Goal: Task Accomplishment & Management: Manage account settings

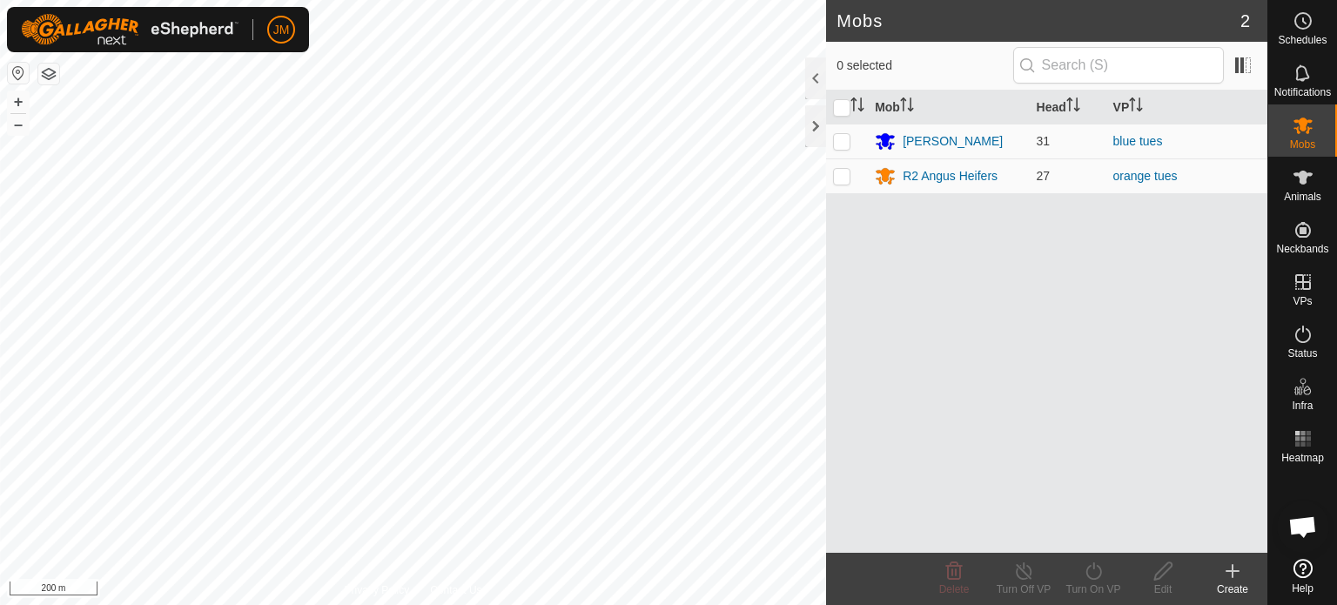
click at [435, 604] on html "JM Schedules Notifications Mobs Animals Neckbands VPs Status Infra Heatmap Help…" at bounding box center [668, 302] width 1337 height 605
click at [763, 604] on html "JM Schedules Notifications Mobs Animals Neckbands VPs Status Infra Heatmap Help…" at bounding box center [668, 302] width 1337 height 605
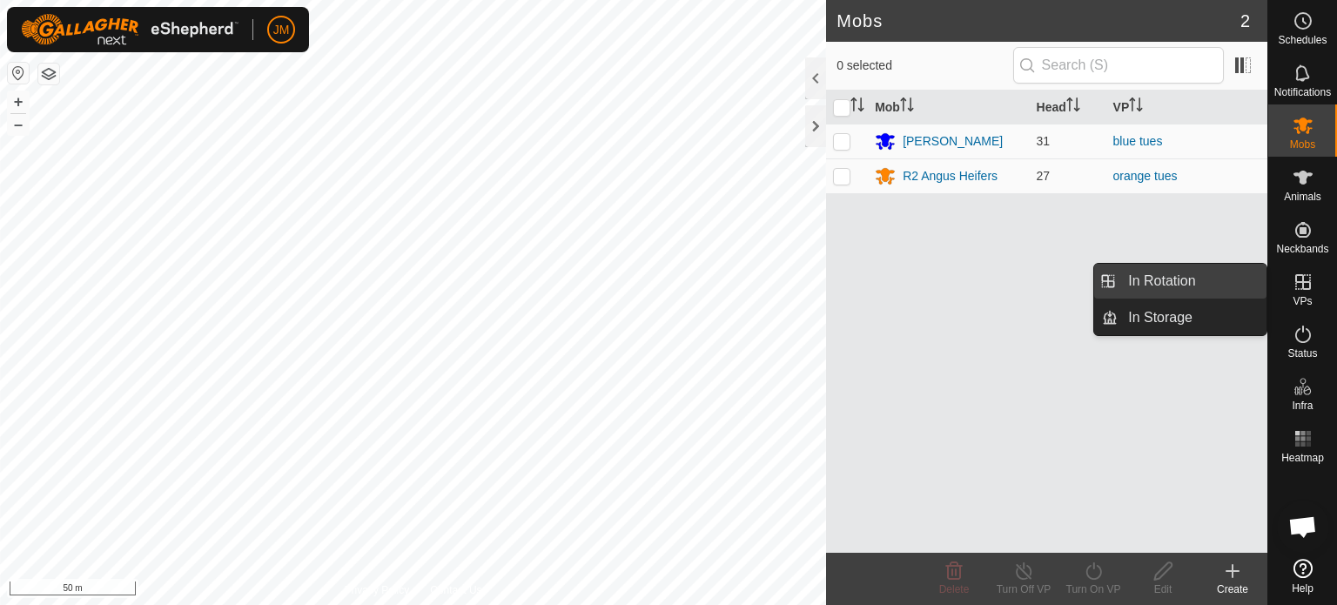
click at [1205, 276] on link "In Rotation" at bounding box center [1191, 281] width 149 height 35
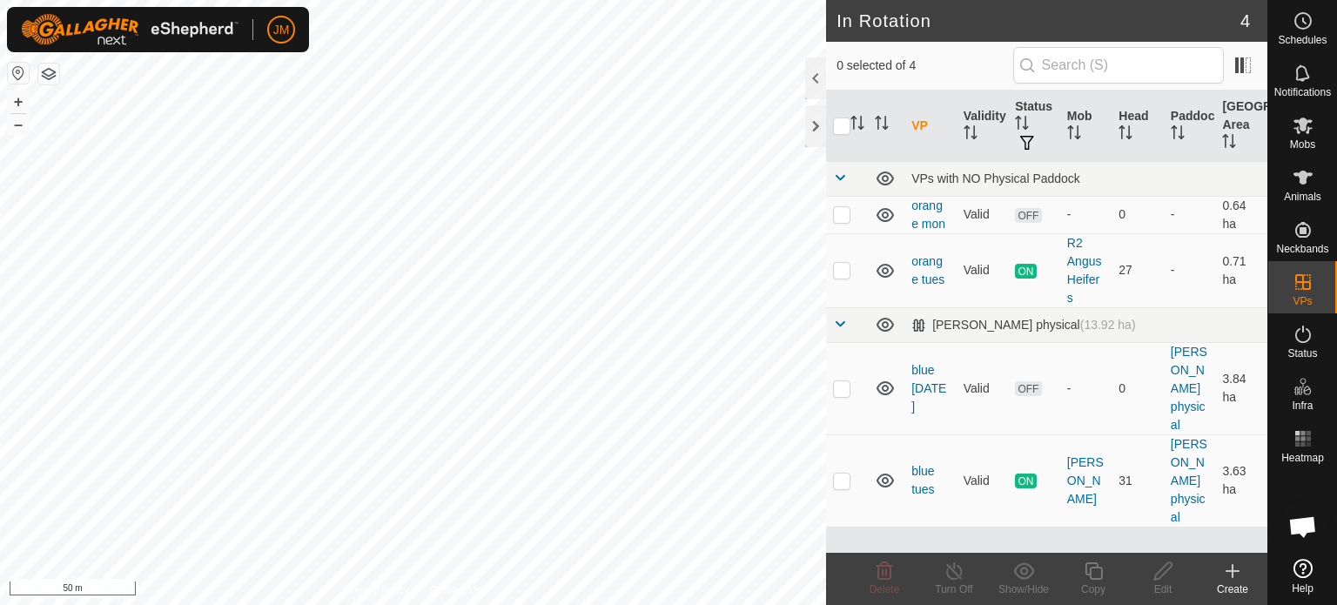
click at [1227, 569] on icon at bounding box center [1232, 570] width 21 height 21
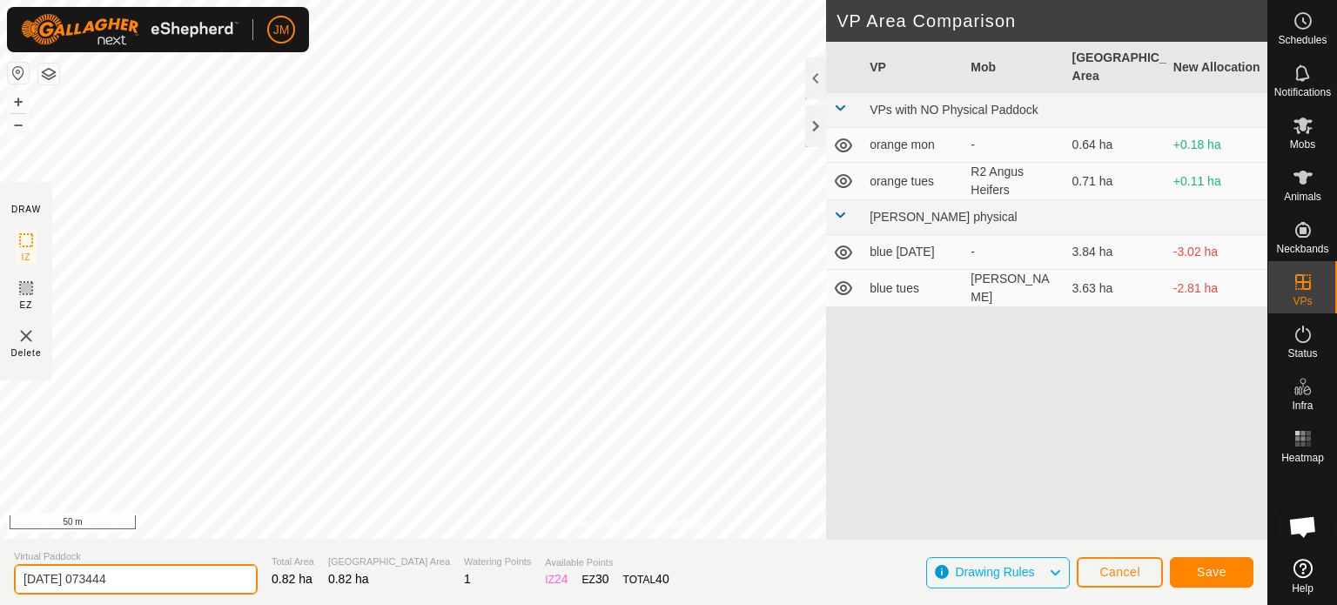
click at [202, 577] on input "[DATE] 073444" at bounding box center [136, 579] width 244 height 30
type input "2"
type input "orange weds"
click at [1197, 577] on span "Save" at bounding box center [1212, 572] width 30 height 14
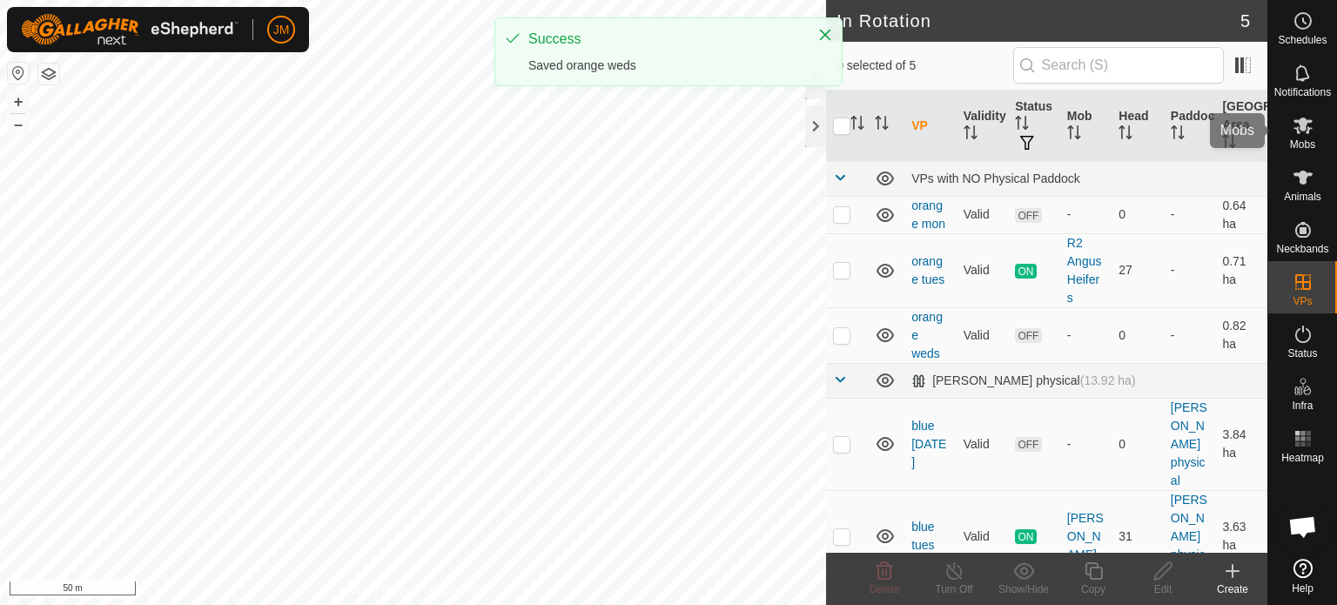
drag, startPoint x: 1305, startPoint y: 125, endPoint x: 1297, endPoint y: 131, distance: 9.4
click at [1305, 125] on icon at bounding box center [1302, 125] width 21 height 21
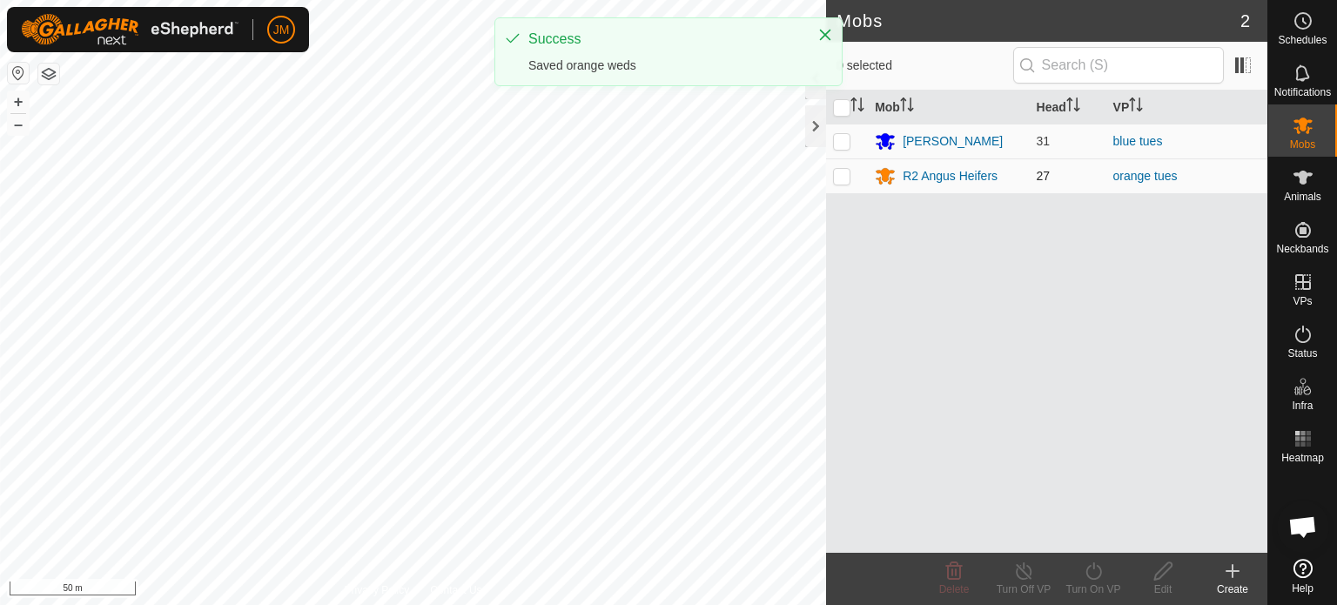
click at [837, 177] on p-checkbox at bounding box center [841, 176] width 17 height 14
checkbox input "true"
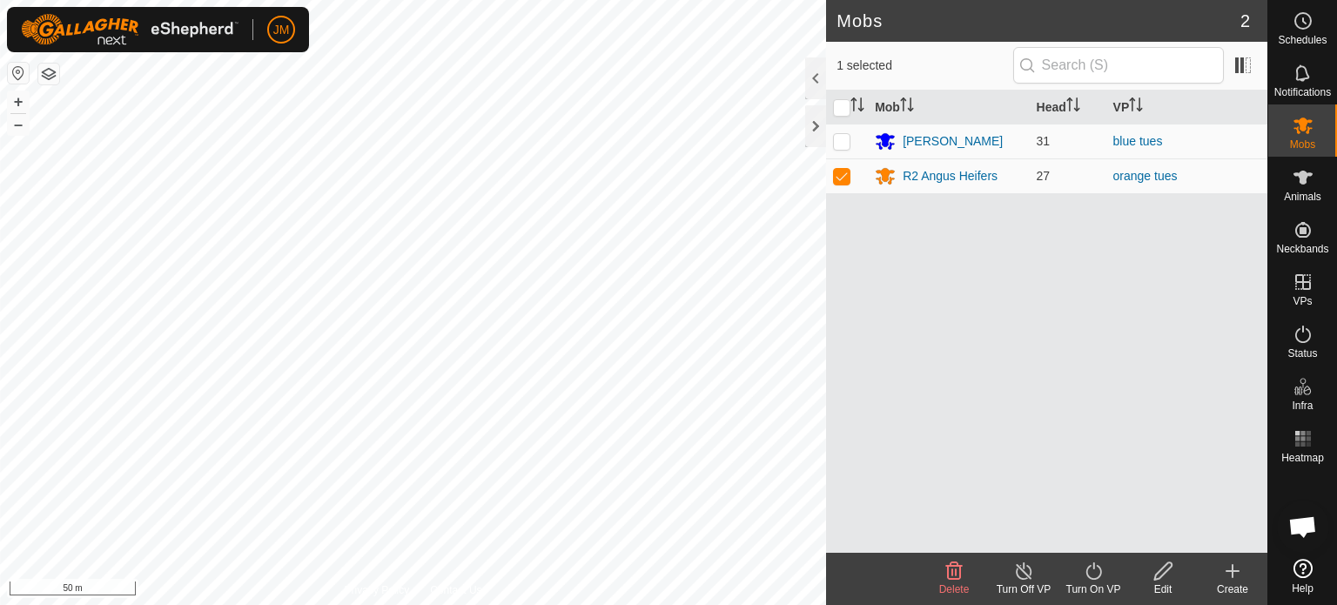
click at [1095, 574] on icon at bounding box center [1094, 570] width 22 height 21
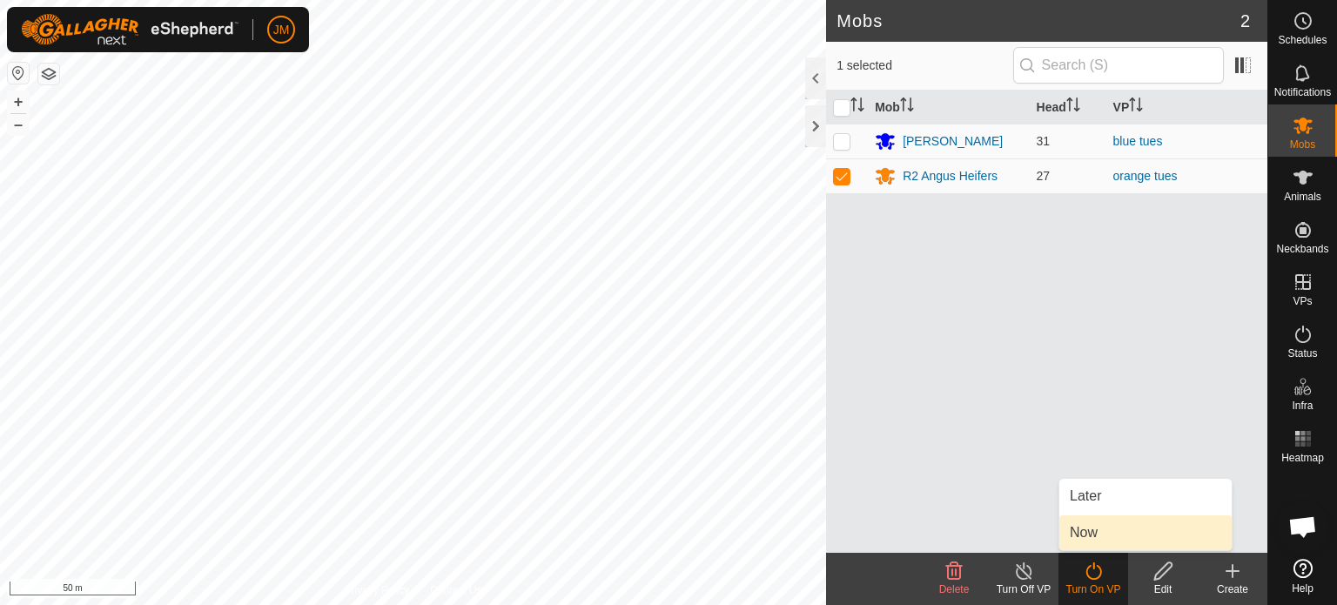
click at [1091, 531] on link "Now" at bounding box center [1145, 532] width 172 height 35
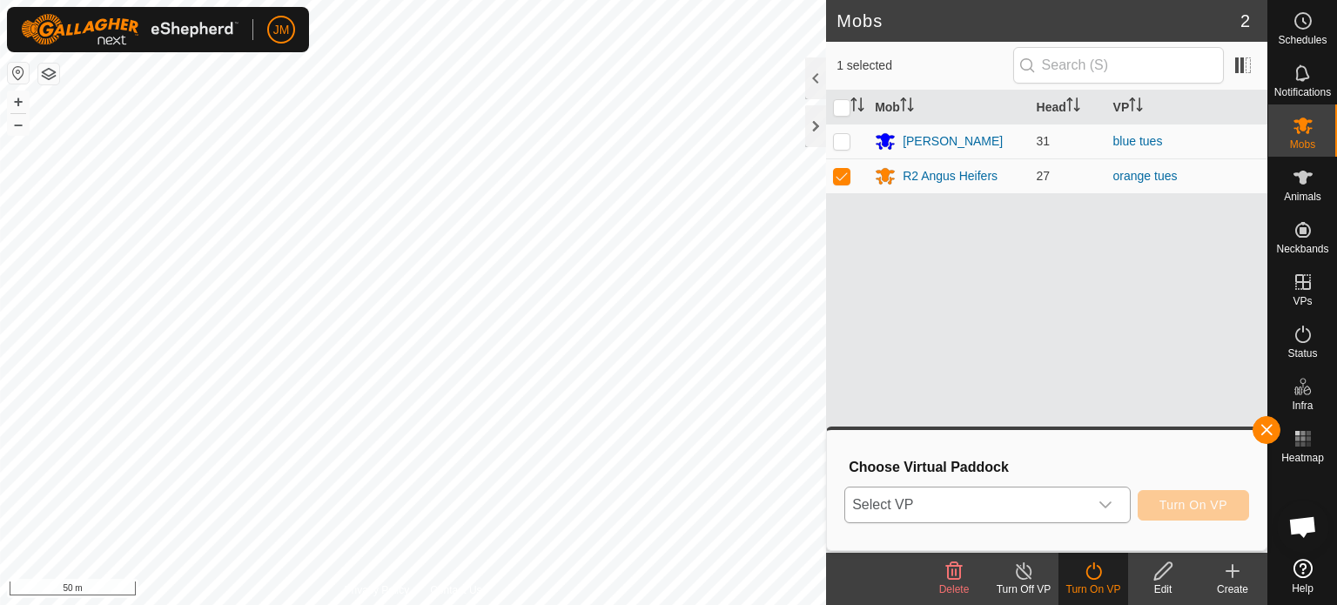
click at [1086, 499] on span "Select VP" at bounding box center [966, 504] width 243 height 35
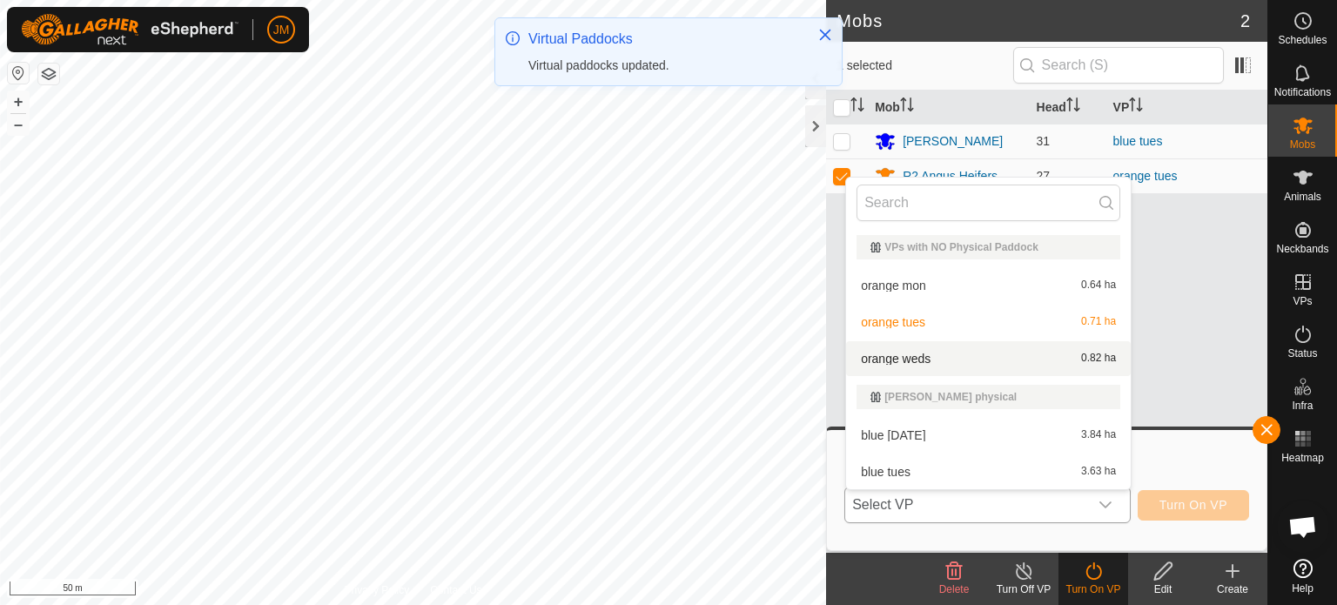
click at [1031, 364] on li "orange weds 0.82 ha" at bounding box center [988, 358] width 285 height 35
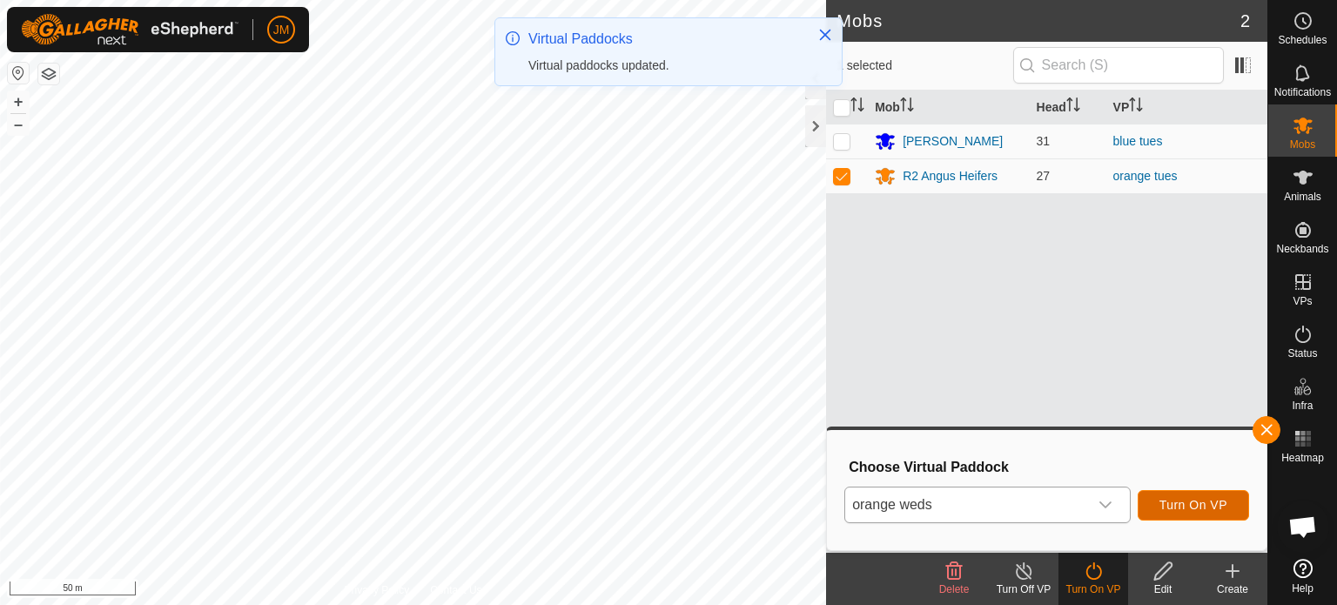
click at [1190, 500] on span "Turn On VP" at bounding box center [1193, 505] width 68 height 14
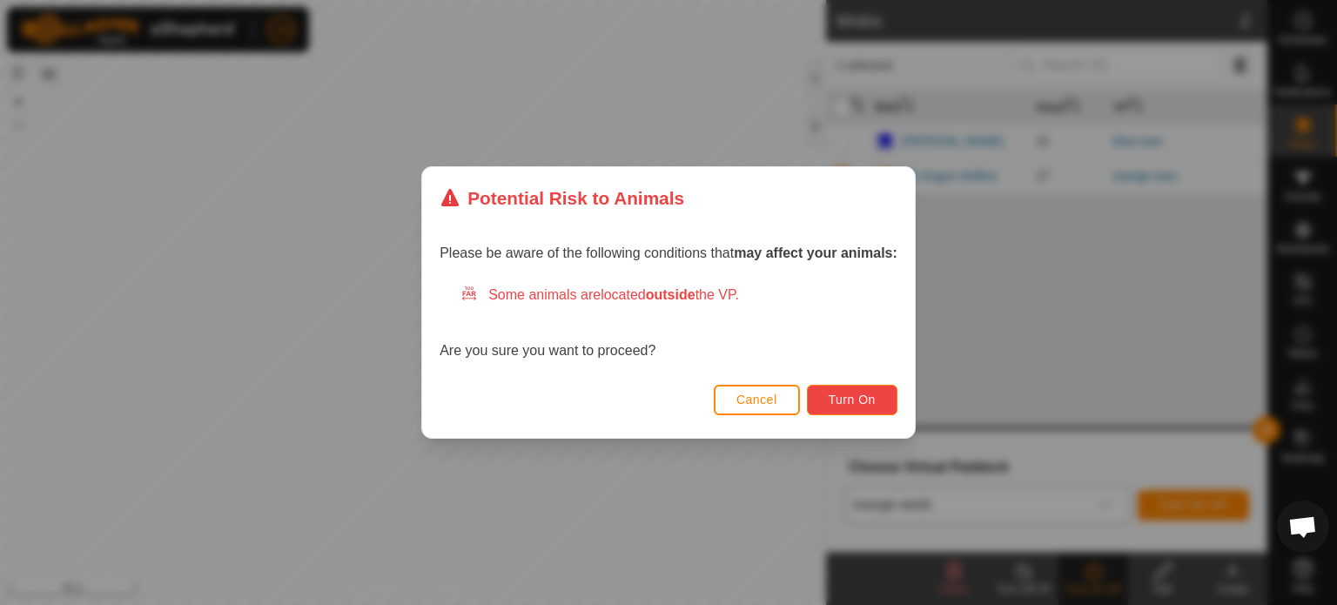
click at [872, 396] on span "Turn On" at bounding box center [851, 399] width 47 height 14
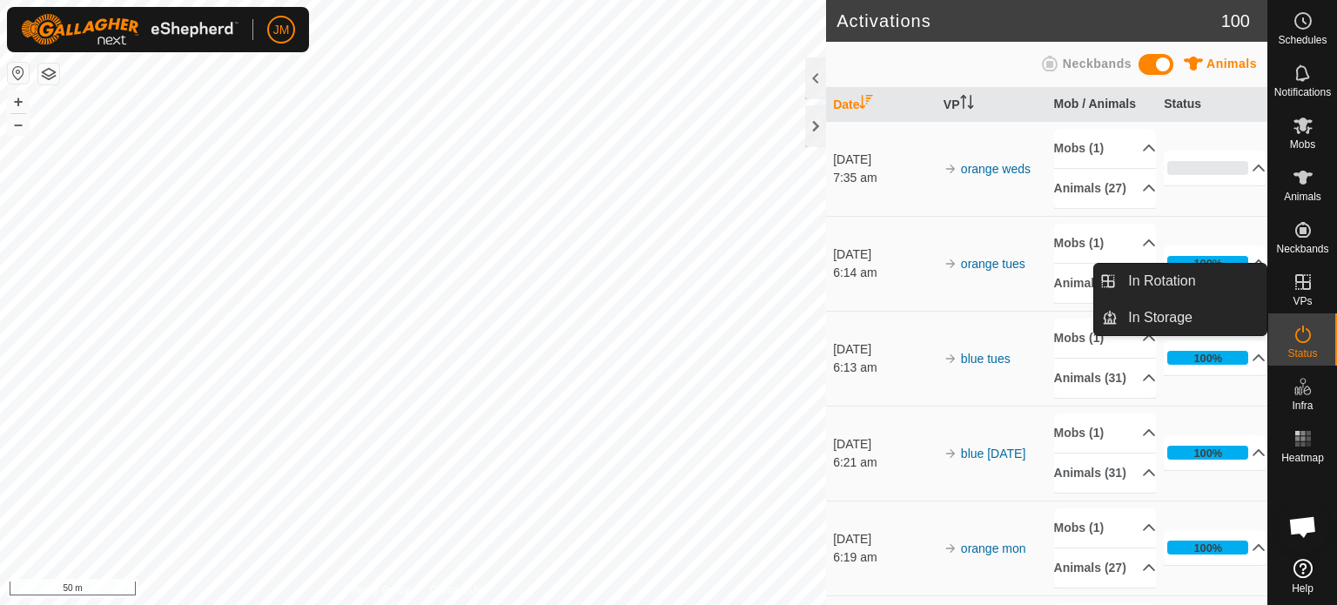
click at [1300, 293] on ul "In Rotation In Storage" at bounding box center [1249, 300] width 172 height 71
click at [1217, 285] on link "In Rotation" at bounding box center [1191, 281] width 149 height 35
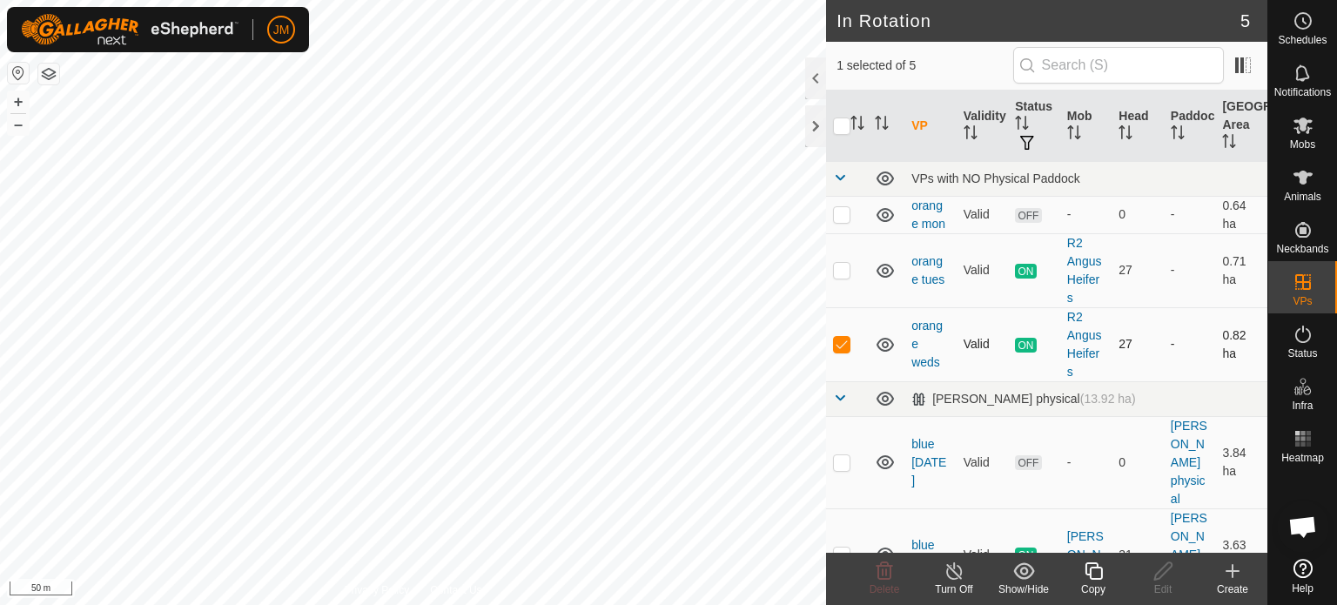
click at [845, 342] on p-checkbox at bounding box center [841, 344] width 17 height 14
checkbox input "false"
click at [915, 44] on div "In Rotation 5 0 selected of 5 VP Validity Status Mob Head Paddock Grazing Area …" at bounding box center [633, 302] width 1267 height 605
click at [978, 294] on div "In Rotation 5 0 selected of 5 VP Validity Status Mob Head Paddock Grazing Area …" at bounding box center [633, 302] width 1267 height 605
click at [1228, 565] on icon at bounding box center [1232, 570] width 21 height 21
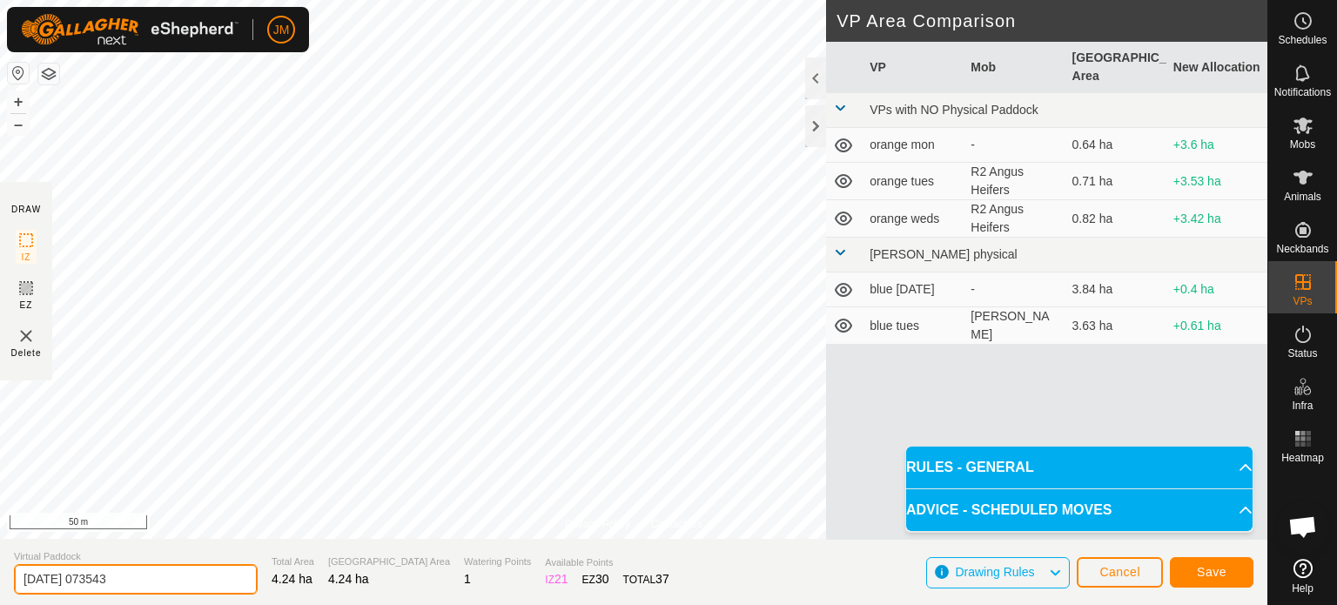
click at [218, 573] on input "[DATE] 073543" at bounding box center [136, 579] width 244 height 30
type input "2"
type input "blue weds"
click at [1201, 573] on span "Save" at bounding box center [1212, 572] width 30 height 14
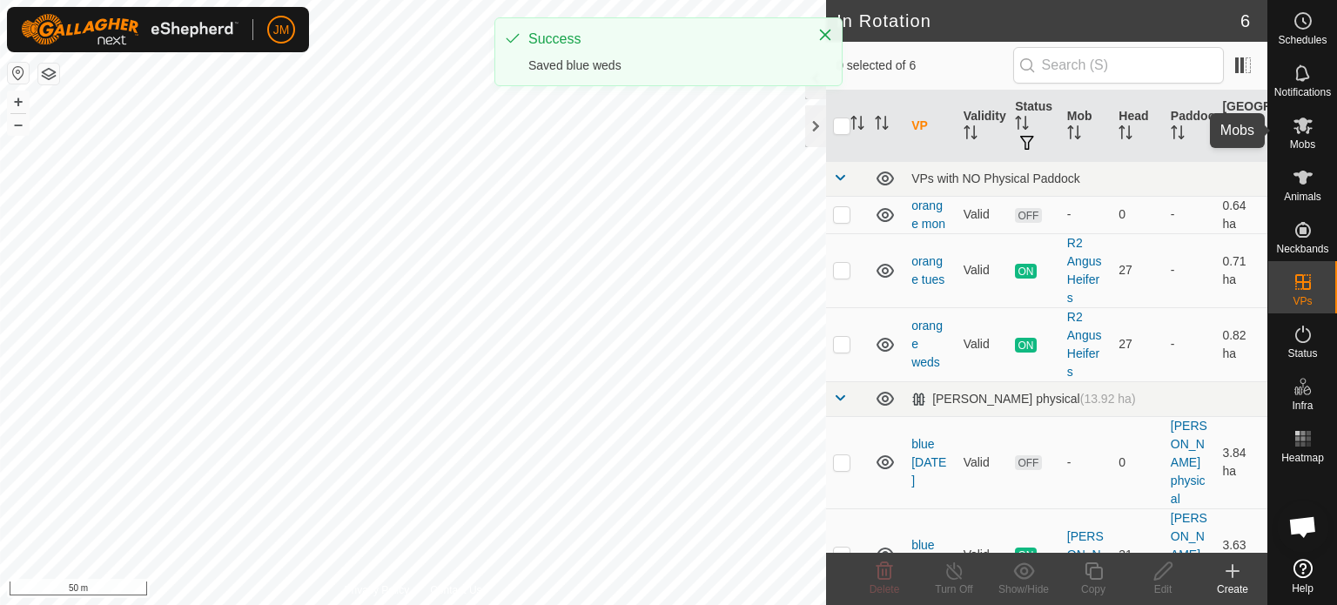
click at [1305, 135] on icon at bounding box center [1302, 125] width 21 height 21
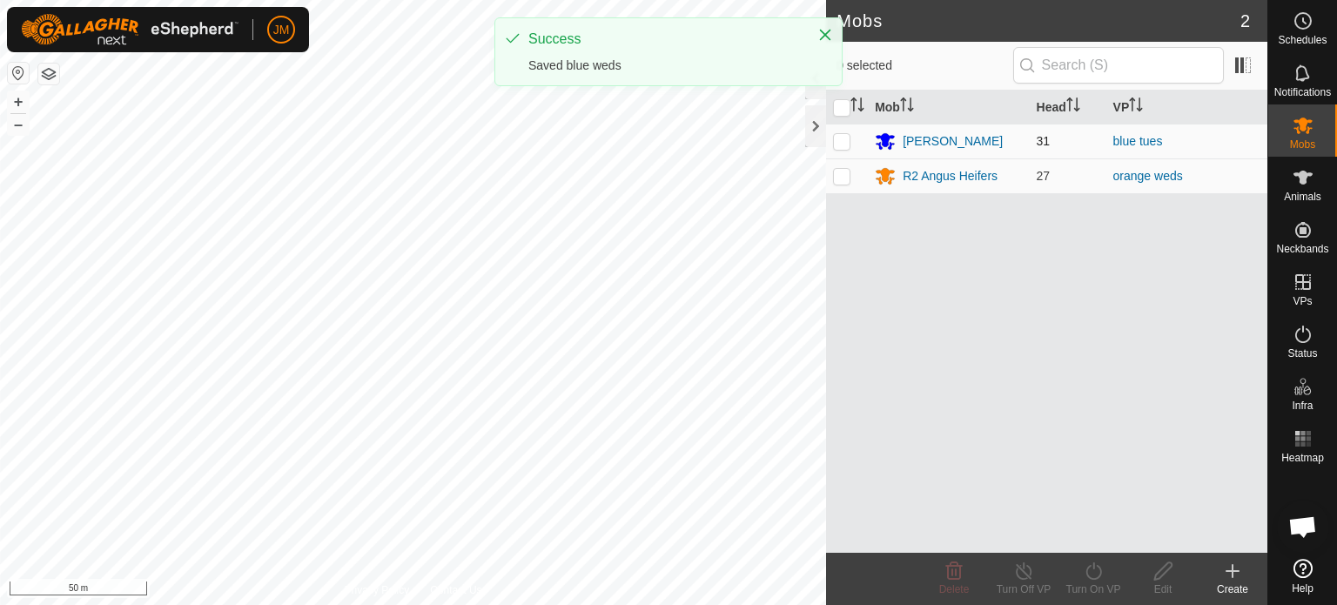
click at [842, 144] on p-checkbox at bounding box center [841, 141] width 17 height 14
checkbox input "true"
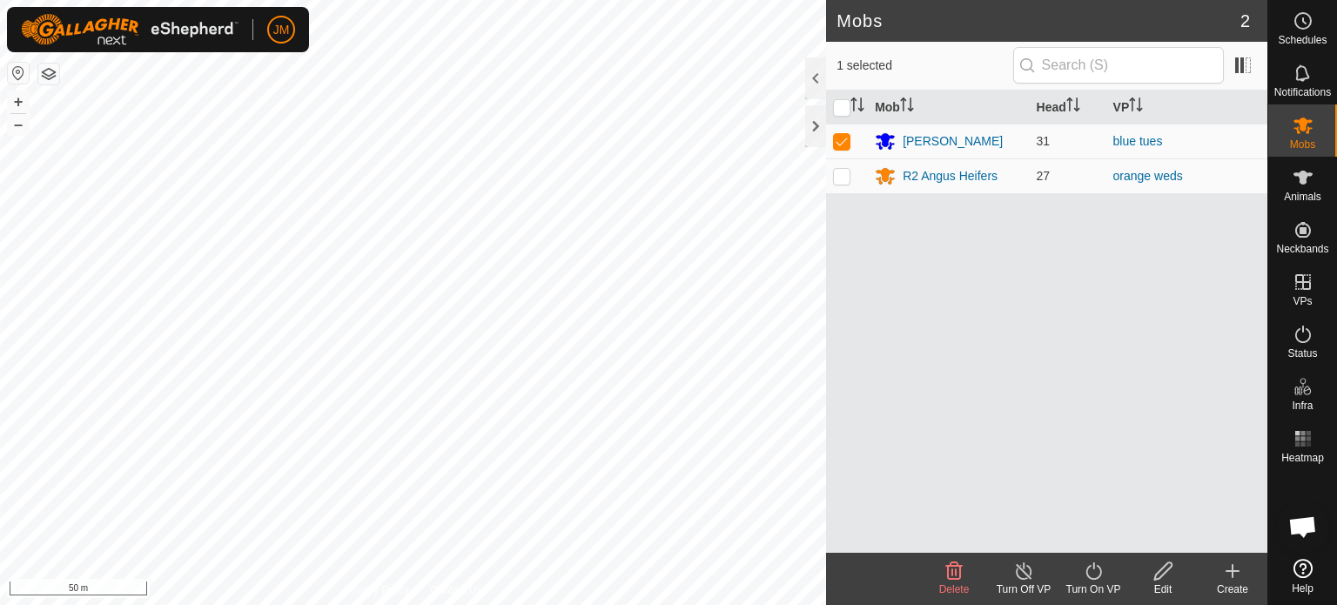
click at [1095, 569] on icon at bounding box center [1094, 570] width 22 height 21
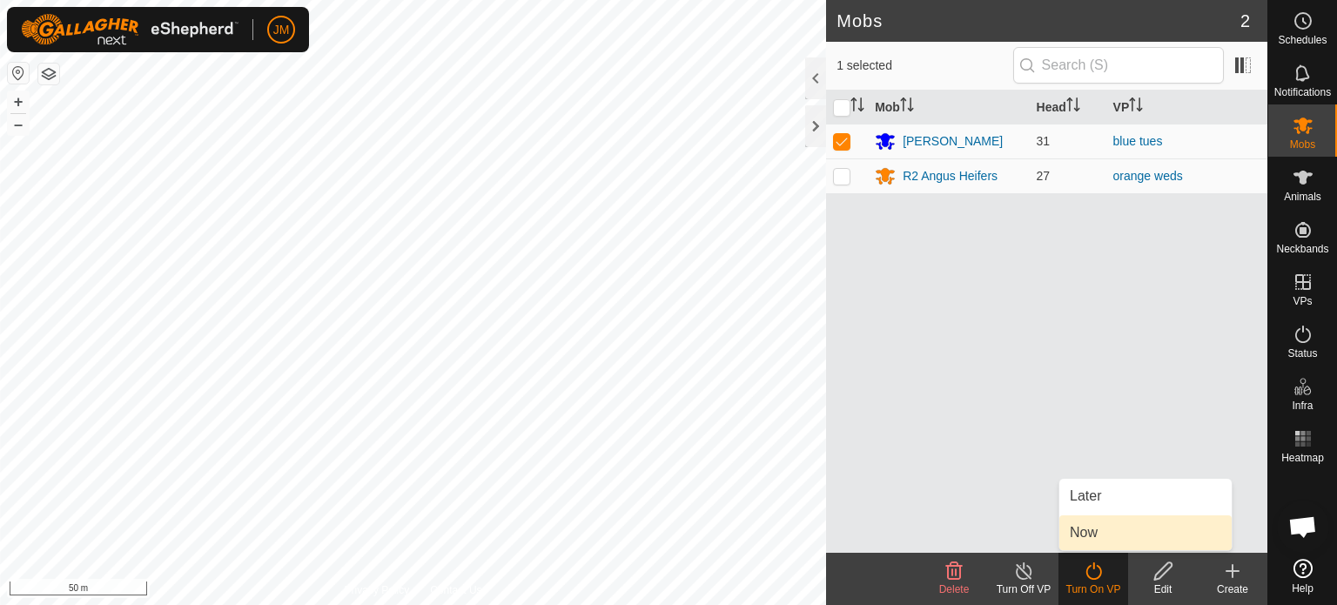
click at [1086, 533] on link "Now" at bounding box center [1145, 532] width 172 height 35
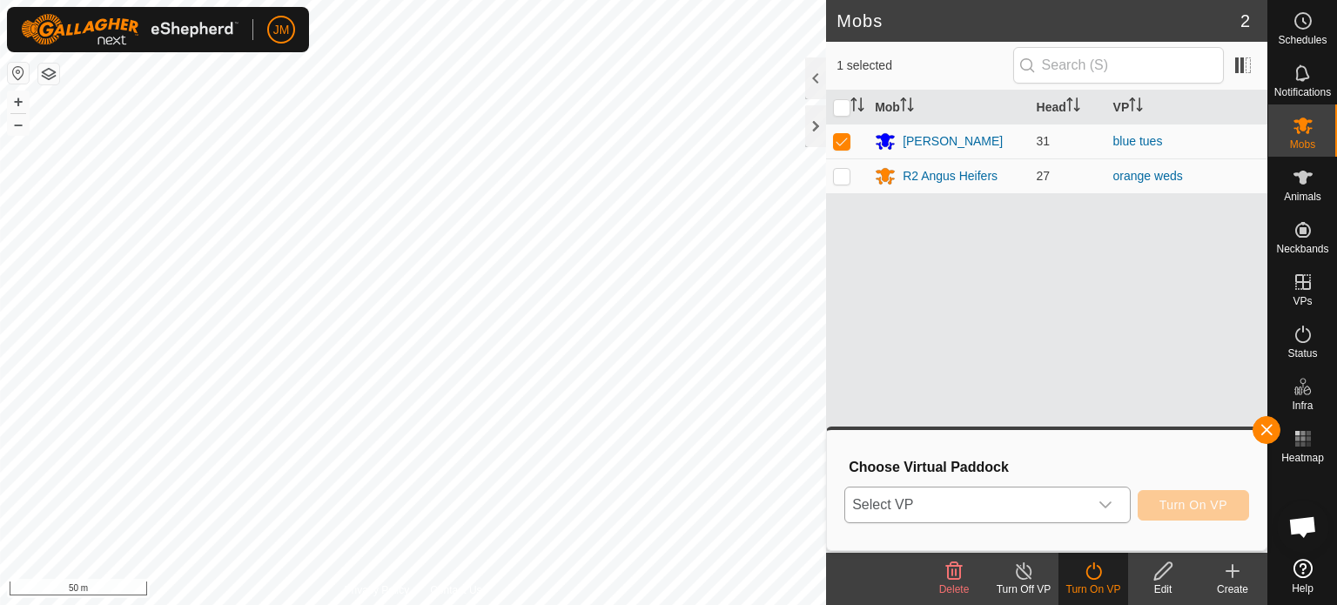
click at [1080, 513] on span "Select VP" at bounding box center [966, 504] width 243 height 35
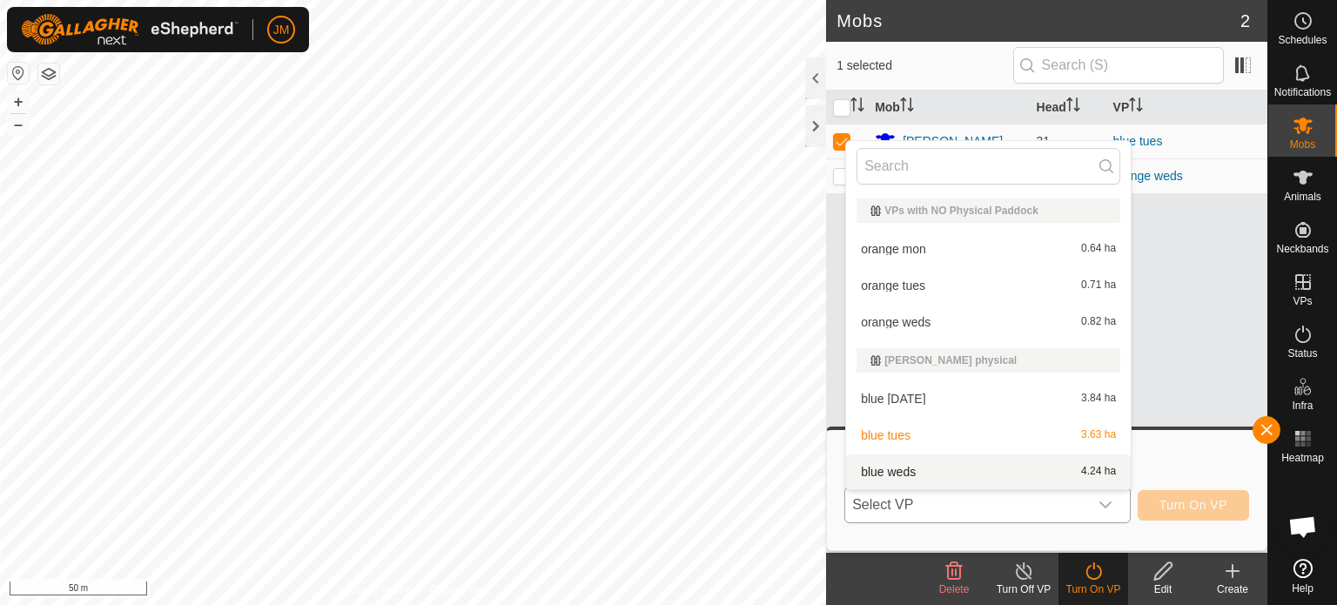
click at [1029, 470] on li "blue weds 4.24 ha" at bounding box center [988, 471] width 285 height 35
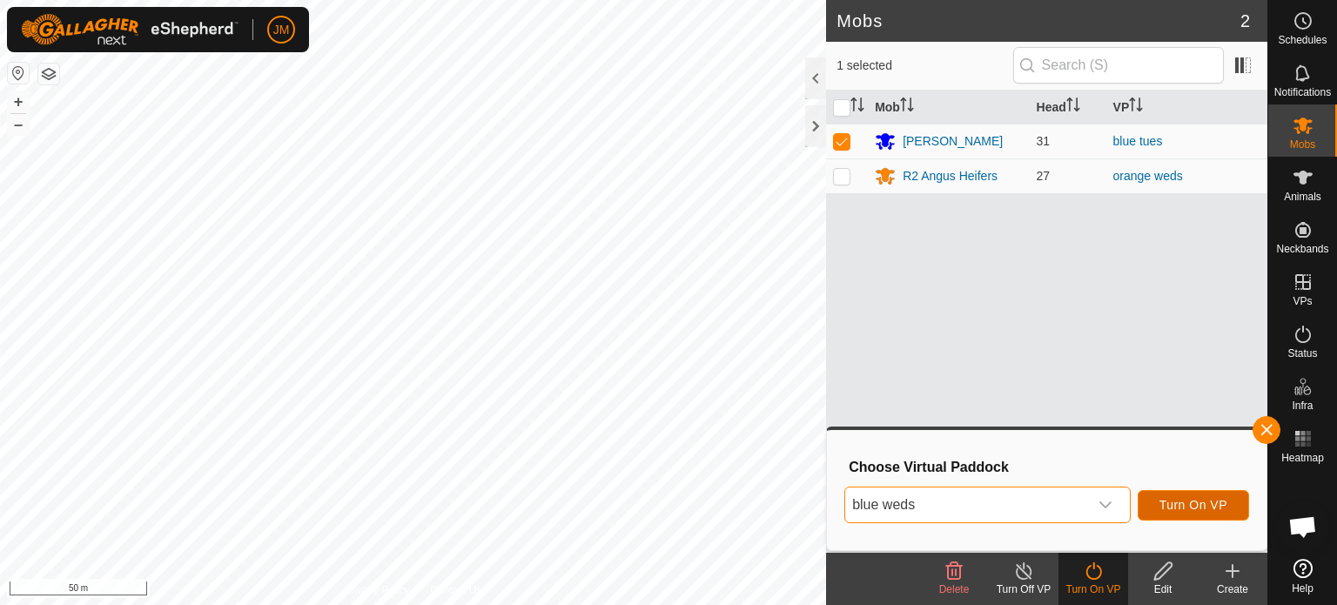
click at [1152, 506] on button "Turn On VP" at bounding box center [1192, 505] width 111 height 30
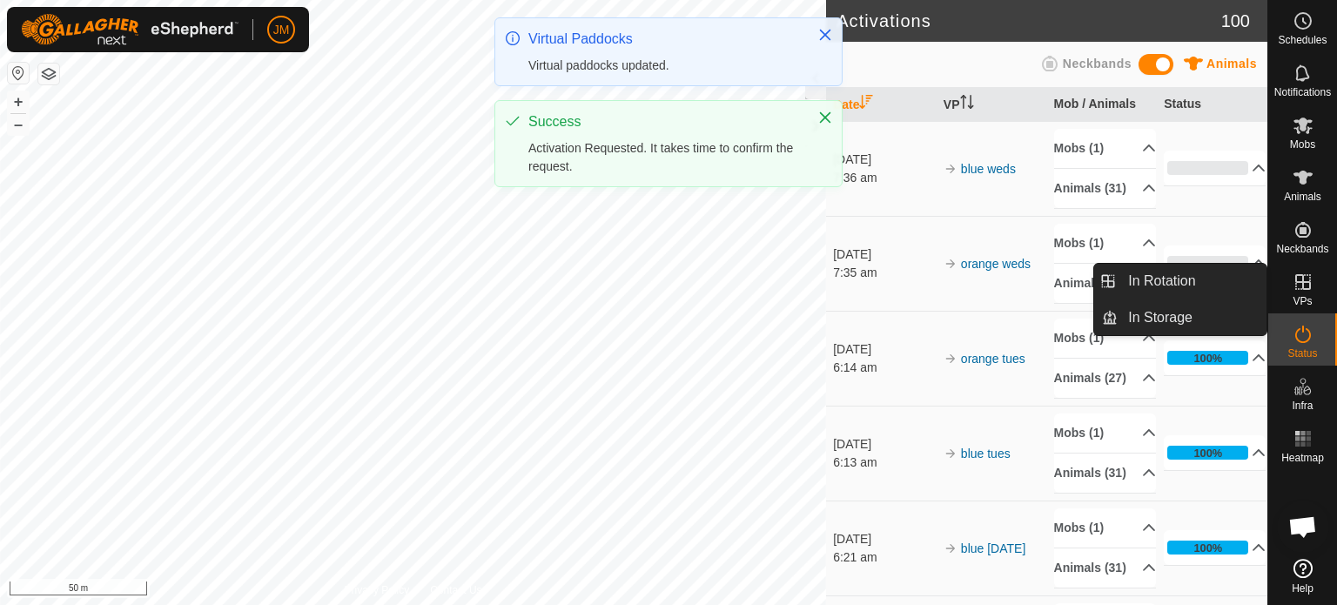
click at [1299, 288] on icon at bounding box center [1303, 282] width 16 height 16
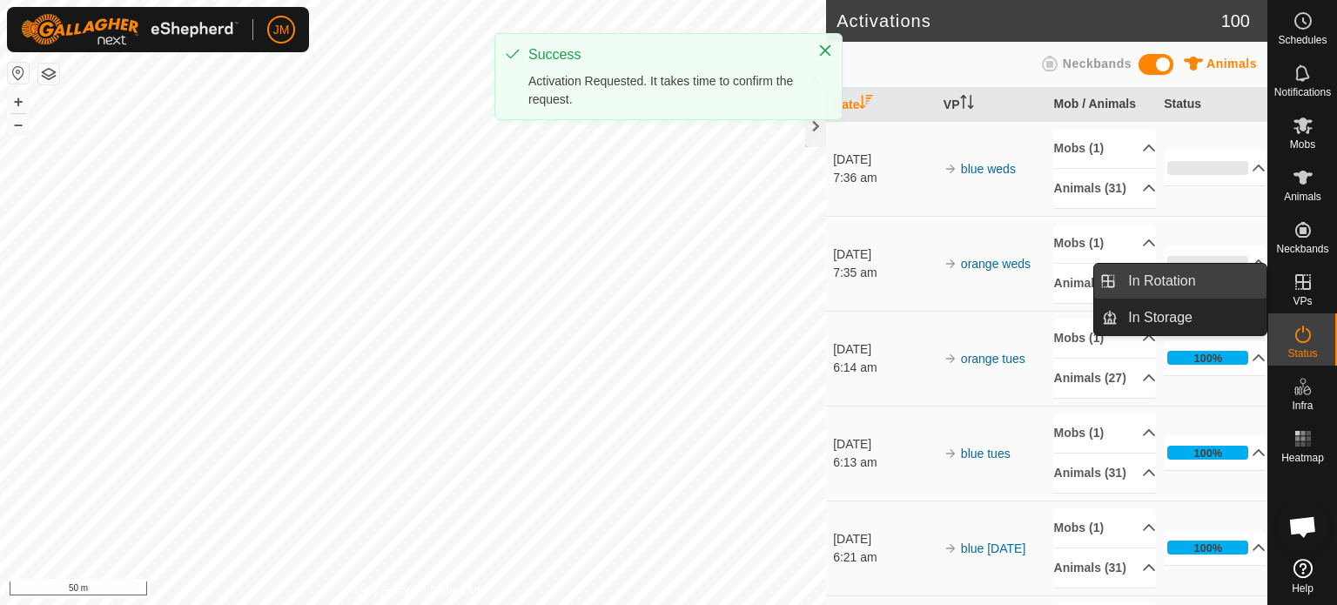
click at [1150, 281] on link "In Rotation" at bounding box center [1191, 281] width 149 height 35
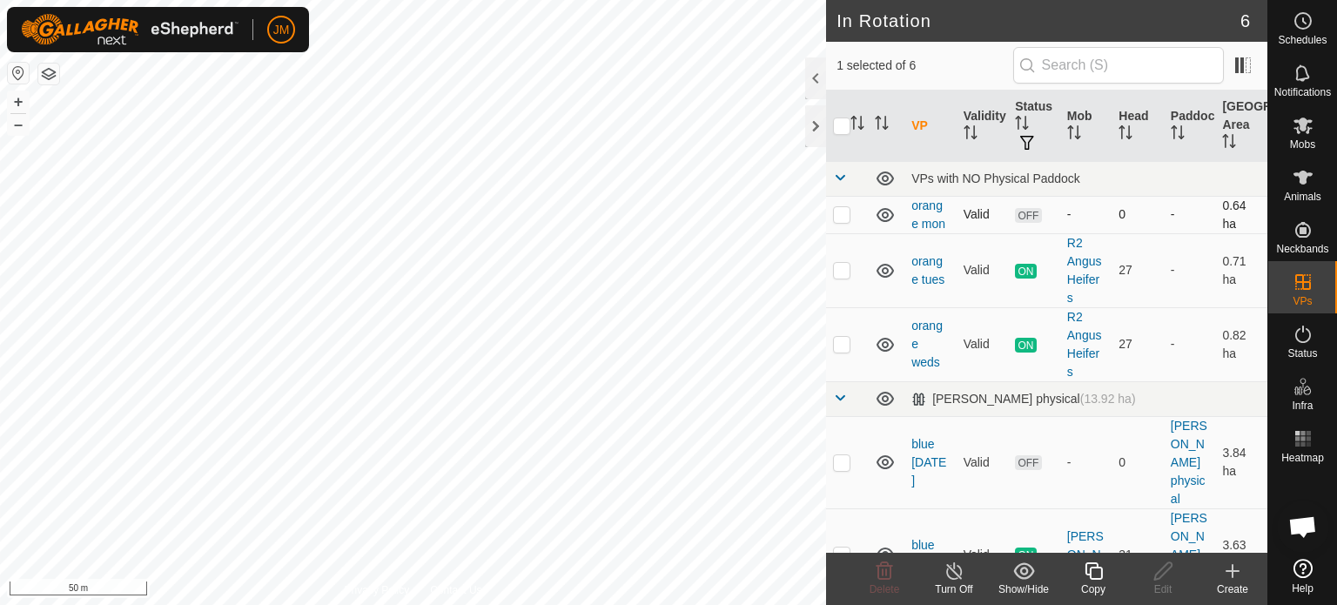
click at [845, 212] on p-checkbox at bounding box center [841, 214] width 17 height 14
checkbox input "true"
click at [842, 461] on p-checkbox at bounding box center [841, 462] width 17 height 14
checkbox input "true"
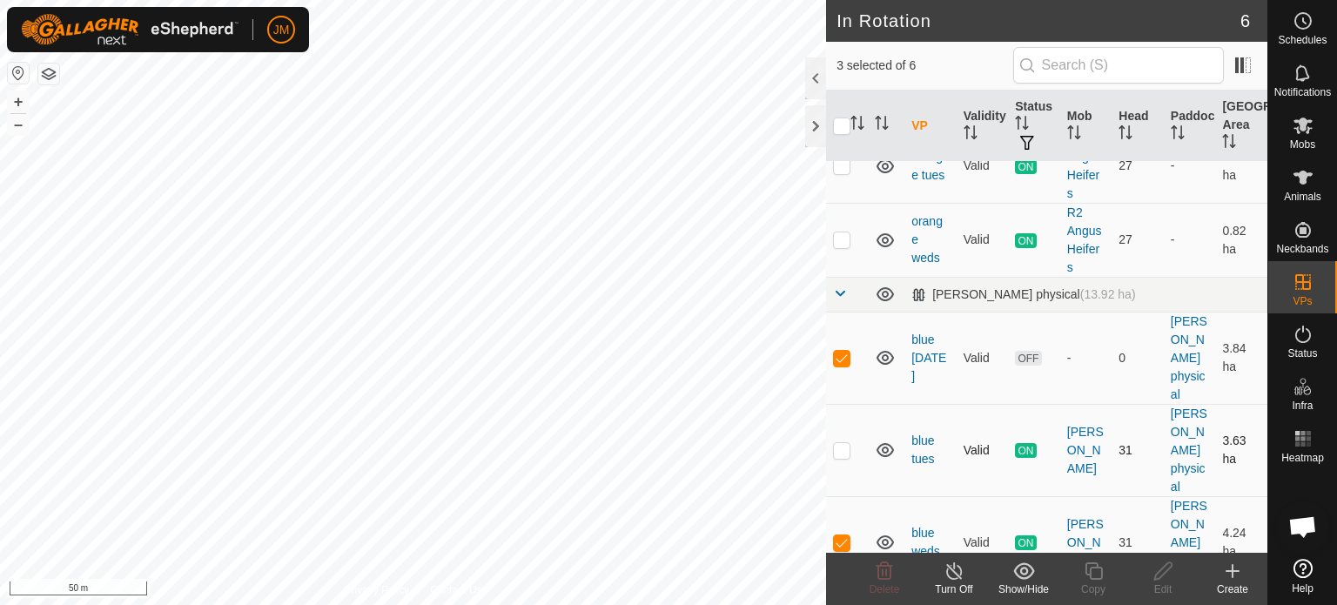
scroll to position [138, 0]
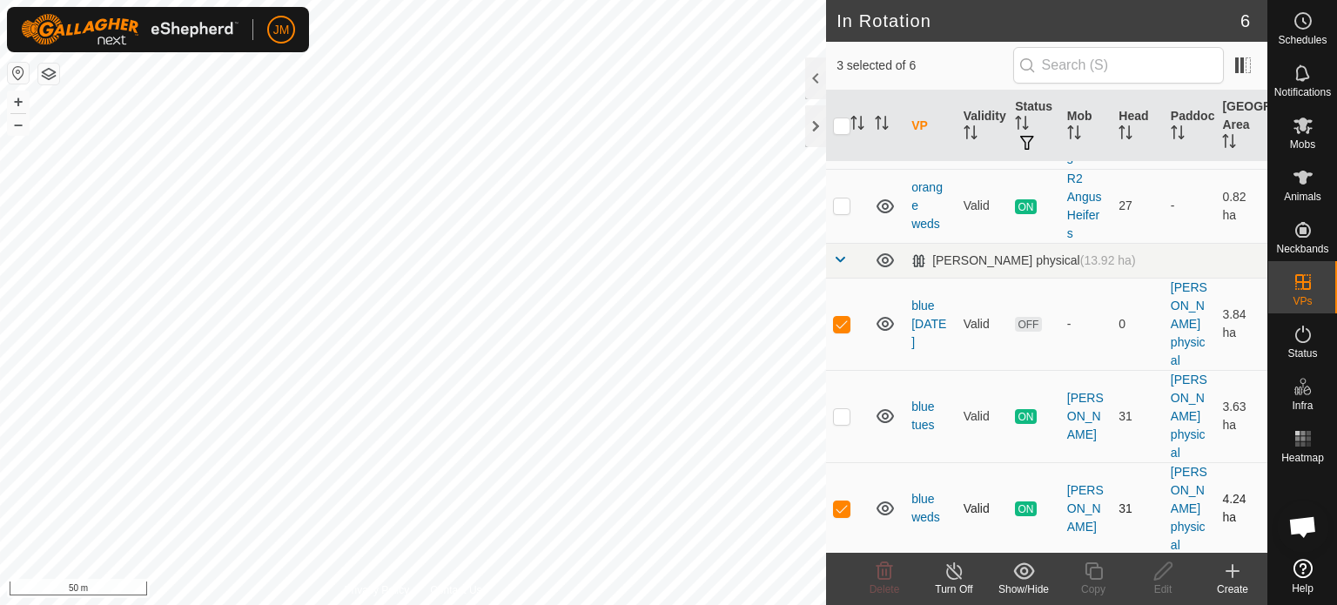
click at [846, 511] on p-checkbox at bounding box center [841, 508] width 17 height 14
checkbox input "false"
click at [880, 565] on icon at bounding box center [884, 570] width 17 height 17
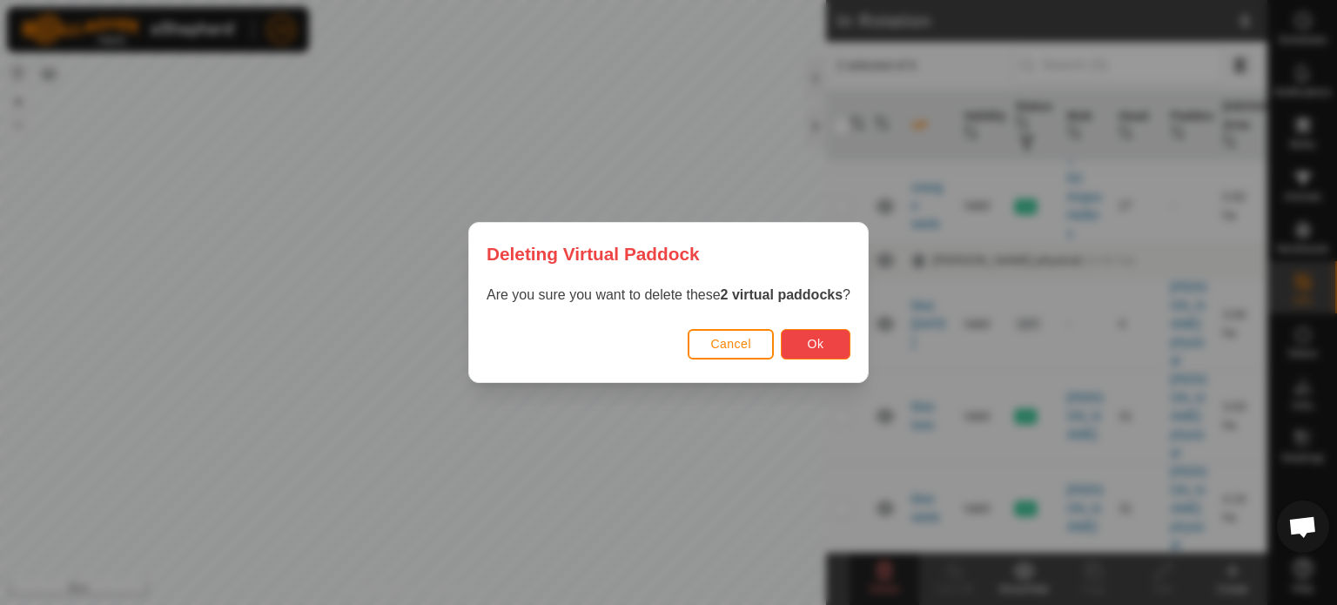
click at [816, 345] on span "Ok" at bounding box center [816, 344] width 17 height 14
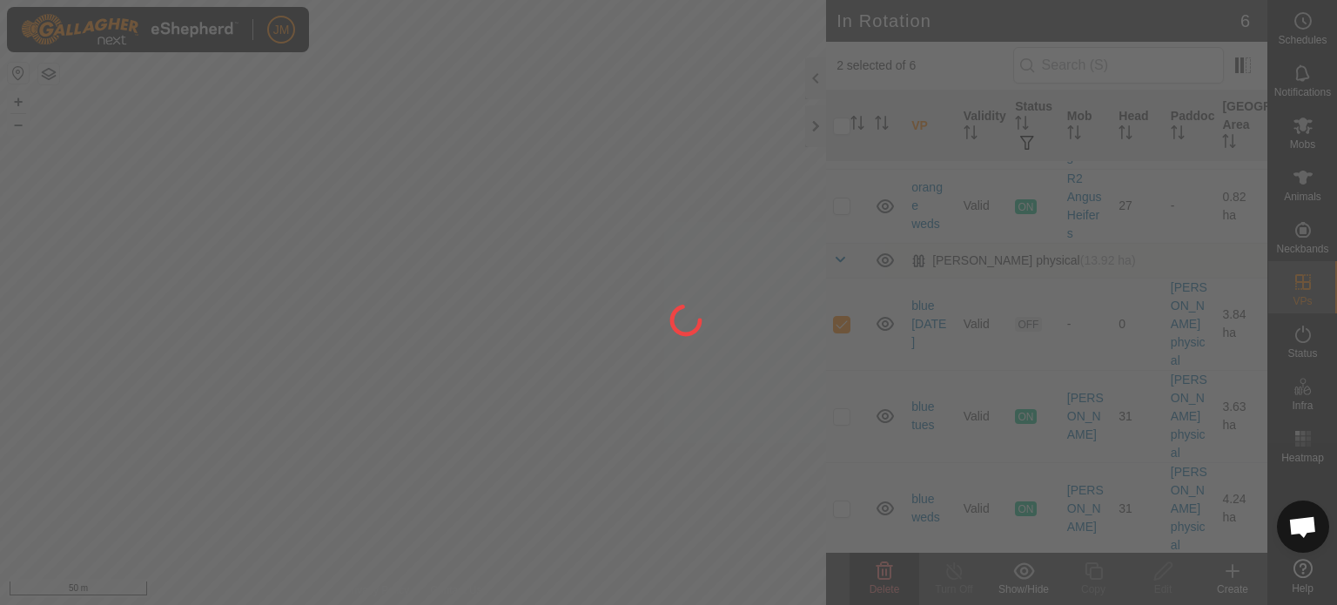
checkbox input "false"
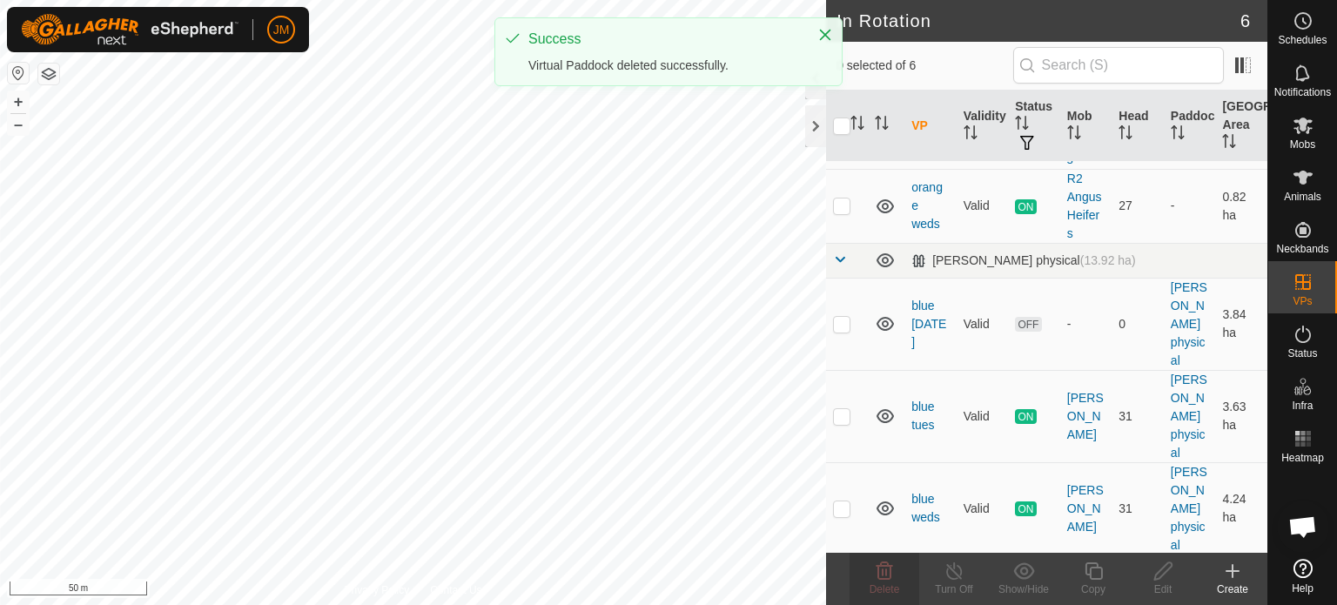
scroll to position [0, 0]
